Goal: Entertainment & Leisure: Consume media (video, audio)

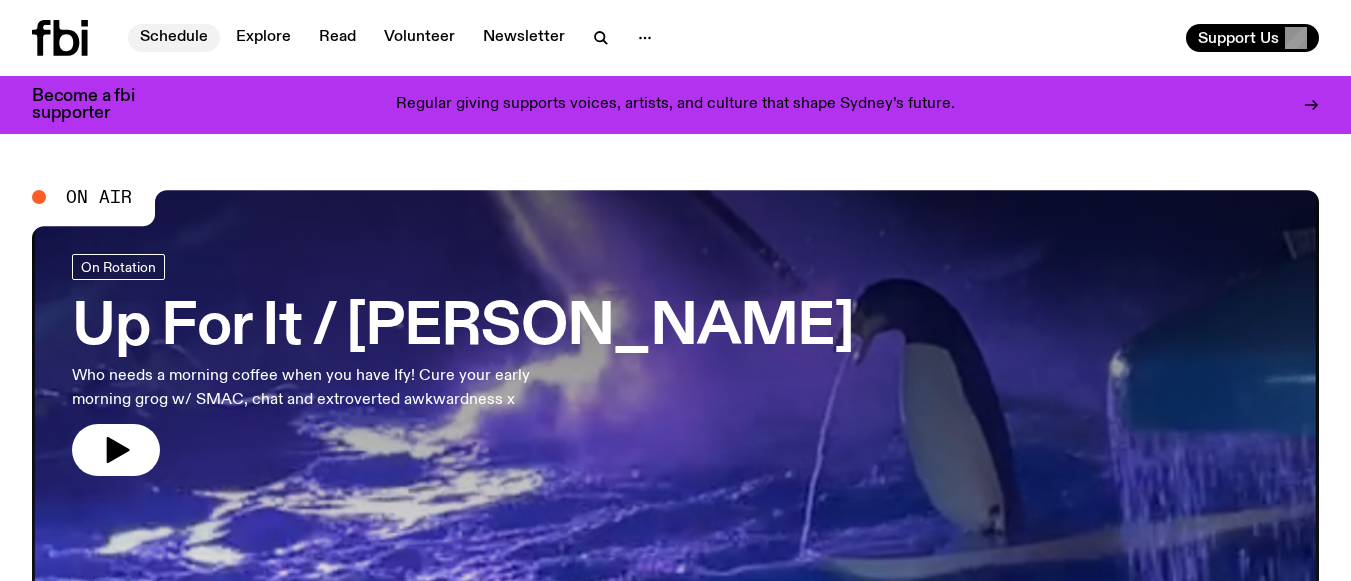
click at [147, 35] on link "Schedule" at bounding box center [174, 38] width 92 height 28
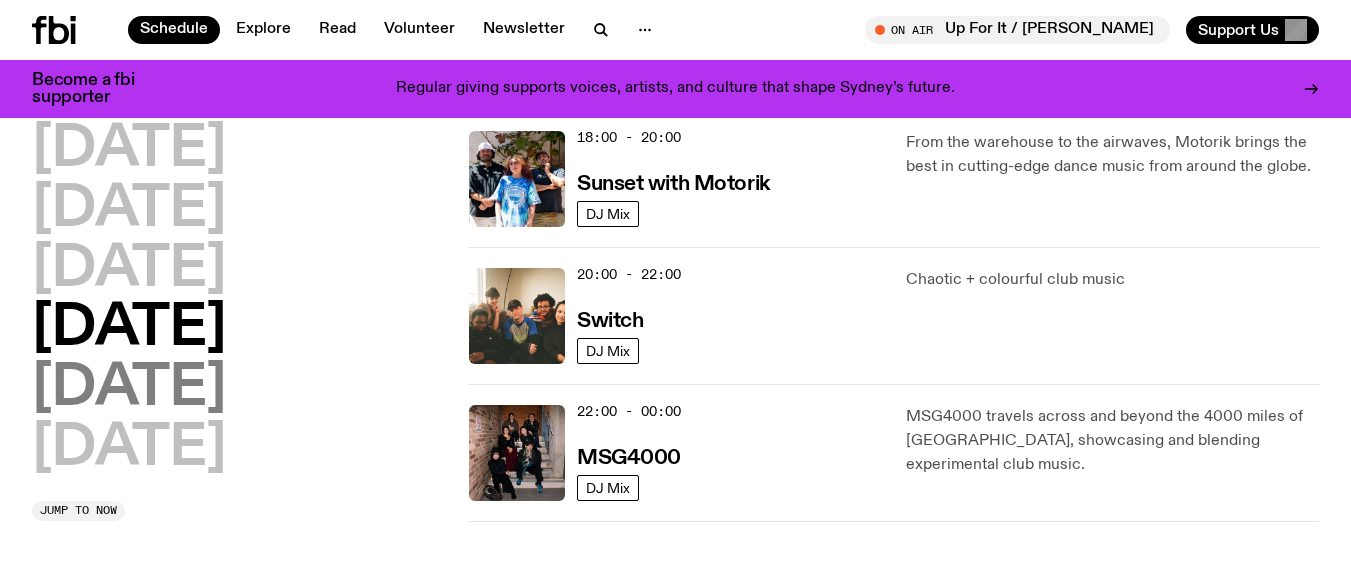
scroll to position [887, 0]
click at [144, 394] on h2 "[DATE]" at bounding box center [129, 388] width 194 height 56
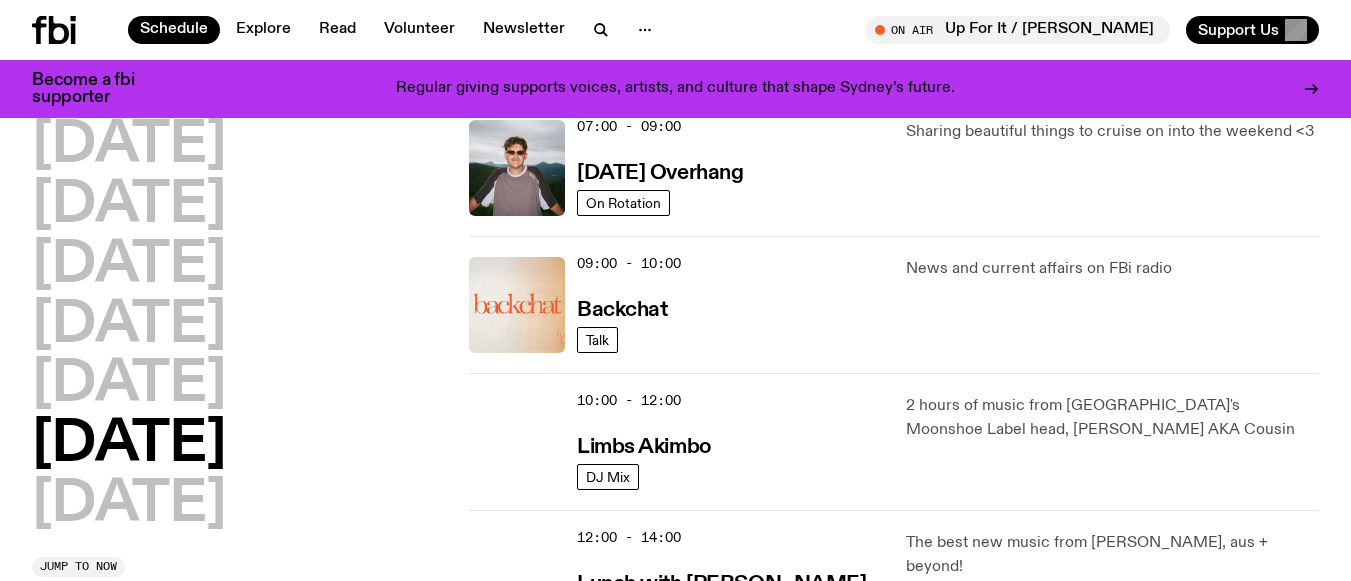
scroll to position [456, 0]
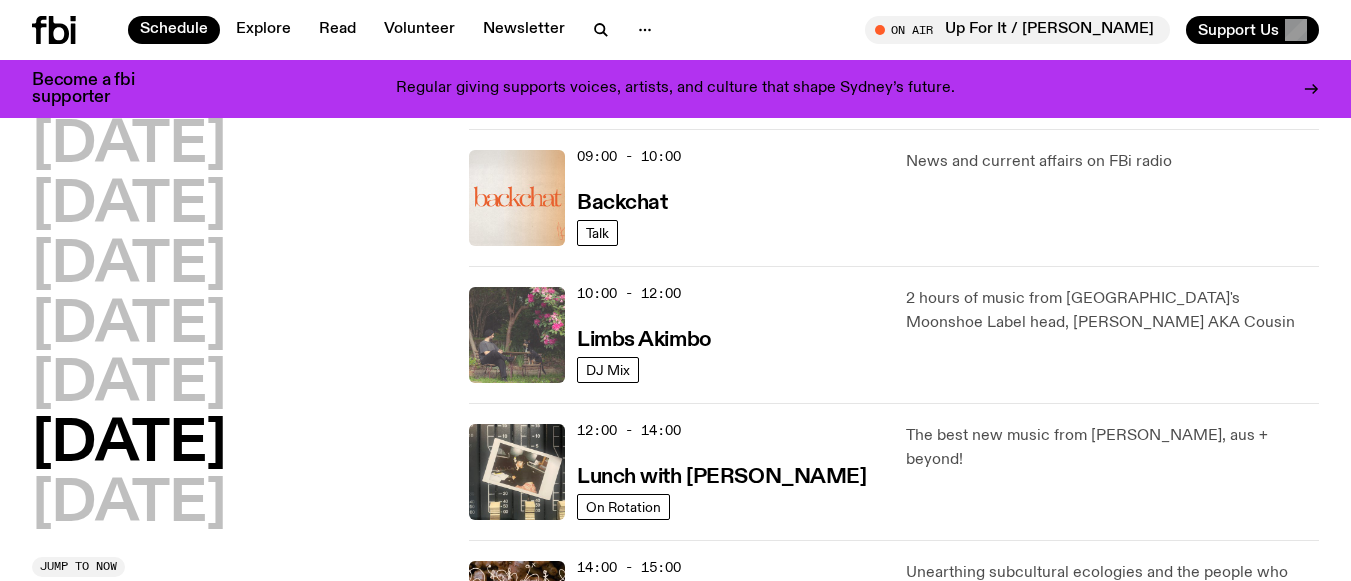
click at [499, 335] on img at bounding box center [517, 335] width 96 height 96
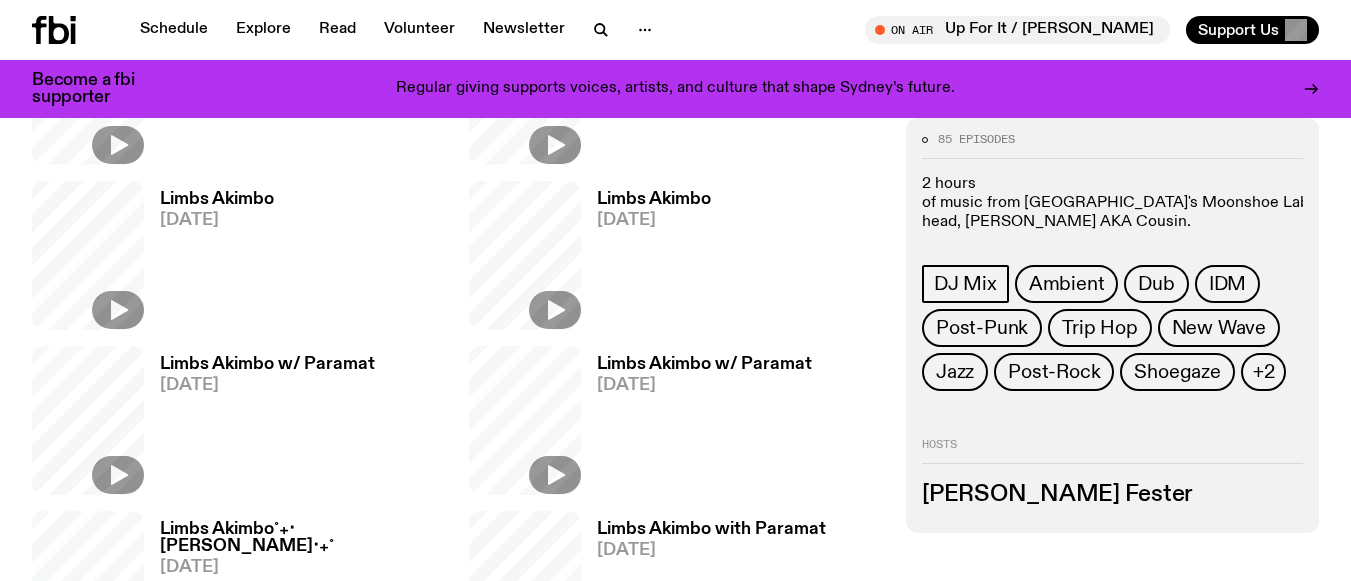
scroll to position [985, 0]
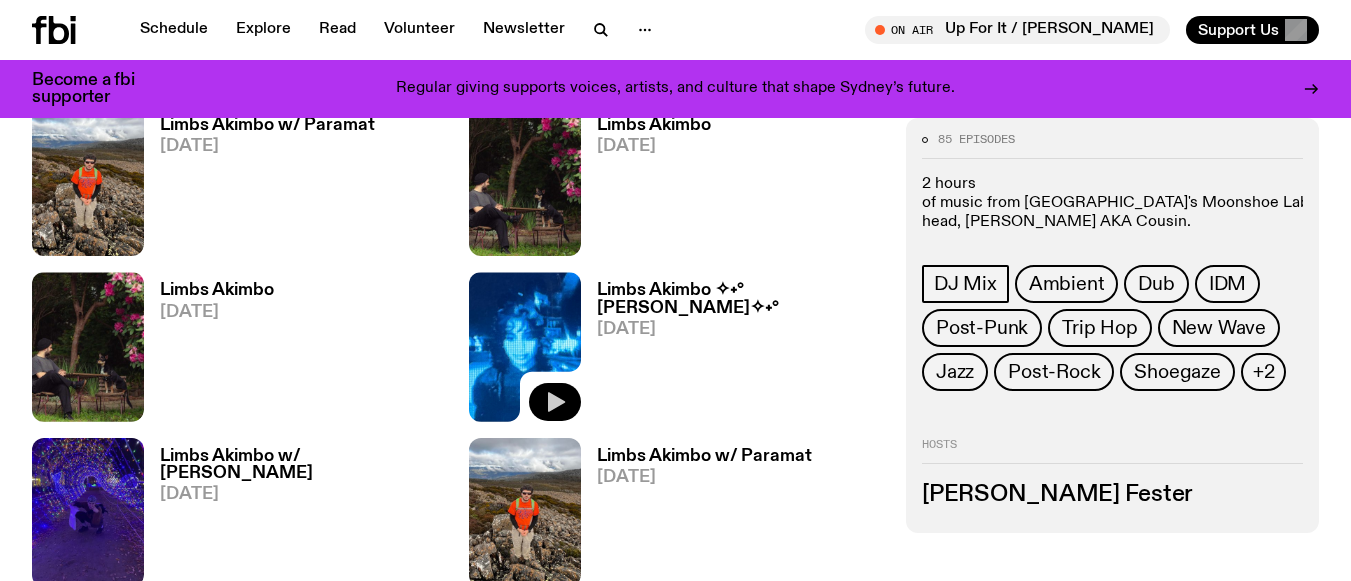
click at [544, 399] on icon "button" at bounding box center [555, 402] width 24 height 24
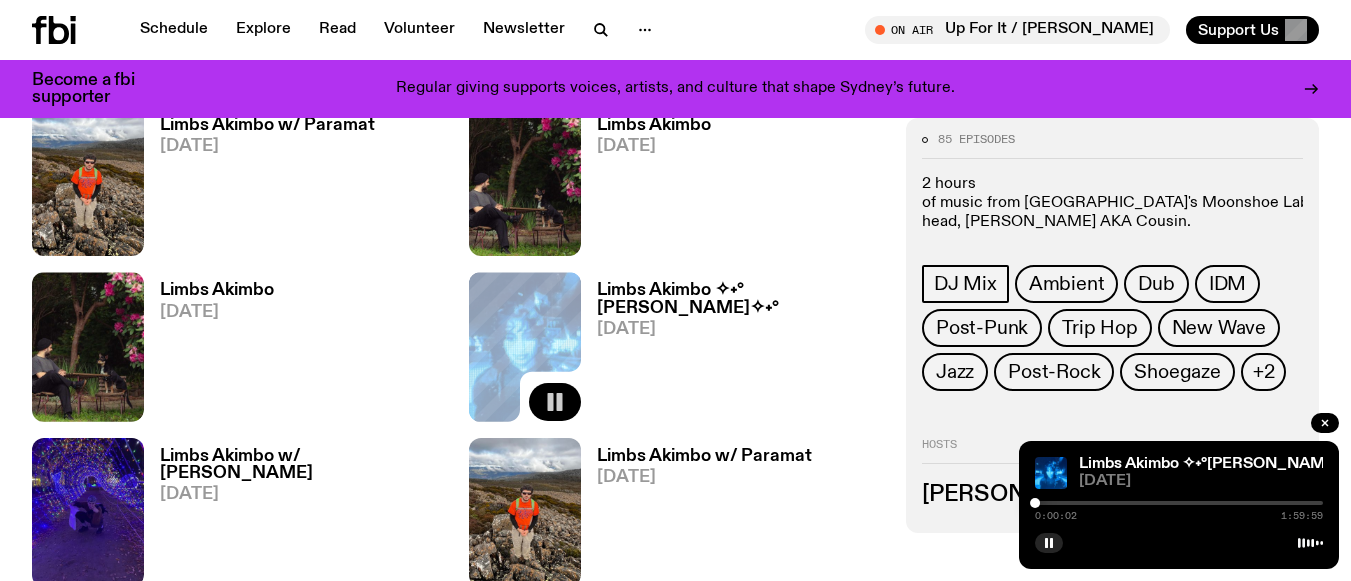
click at [1045, 504] on div at bounding box center [1179, 503] width 288 height 4
